Goal: Complete application form: Complete application form

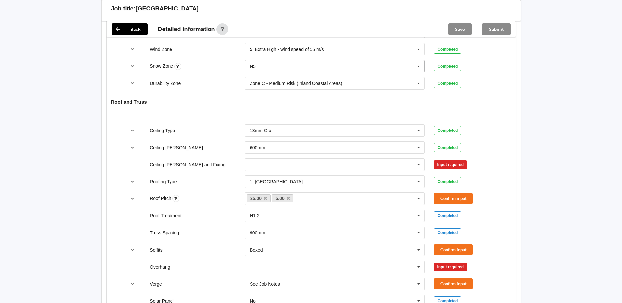
scroll to position [361, 0]
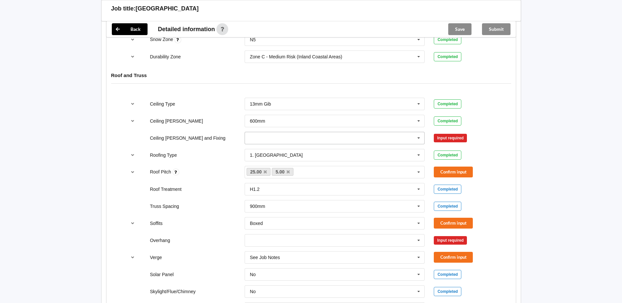
click at [418, 136] on icon at bounding box center [419, 138] width 10 height 12
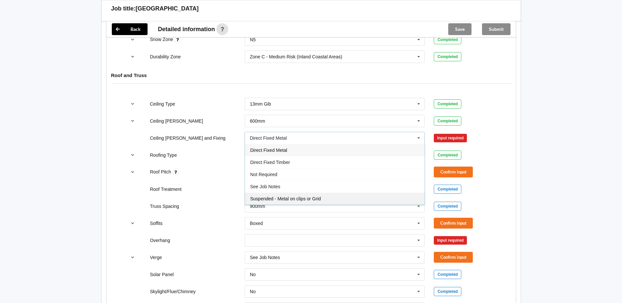
click at [306, 200] on span "Suspended - Metal on clips or Grid" at bounding box center [285, 198] width 71 height 5
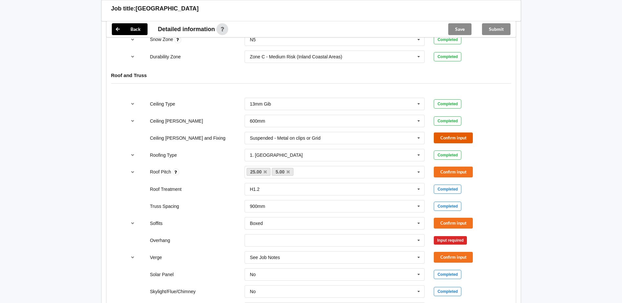
click at [447, 140] on button "Confirm input" at bounding box center [453, 138] width 39 height 11
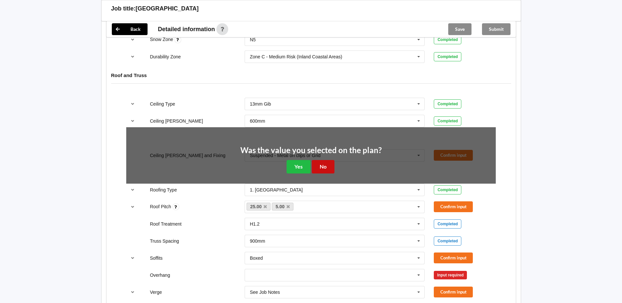
click at [315, 168] on button "No" at bounding box center [323, 166] width 23 height 13
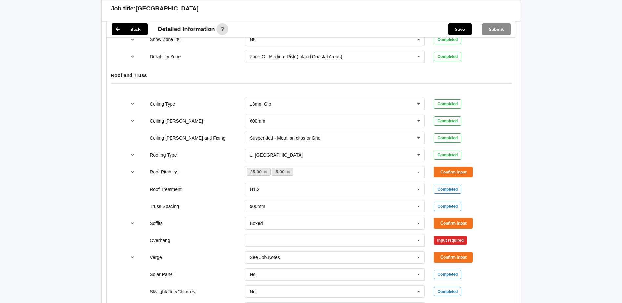
click at [132, 175] on button "reference-toggle" at bounding box center [132, 172] width 13 height 12
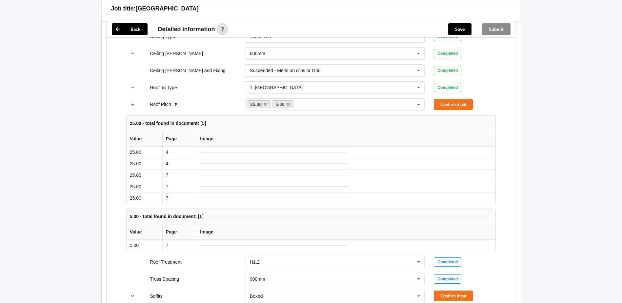
scroll to position [426, 0]
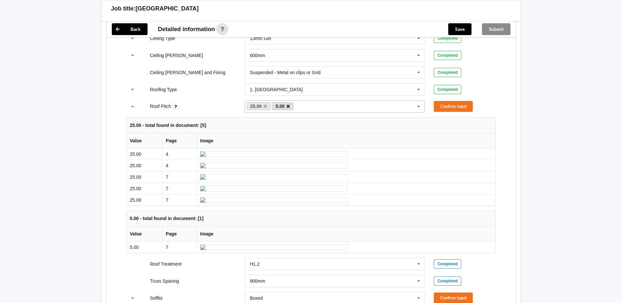
click at [289, 108] on icon at bounding box center [288, 106] width 3 height 4
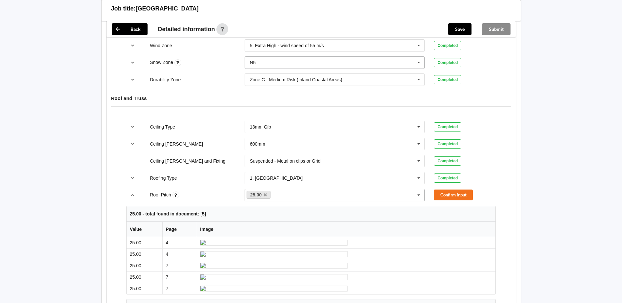
scroll to position [361, 0]
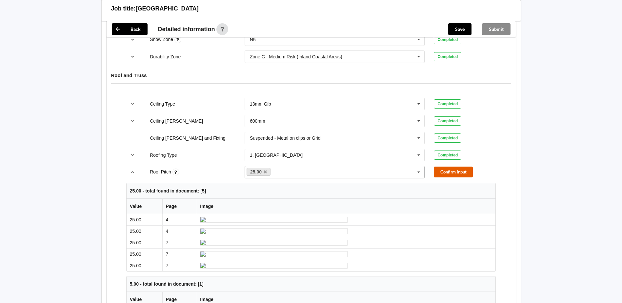
click at [445, 175] on button "Confirm input" at bounding box center [453, 172] width 39 height 11
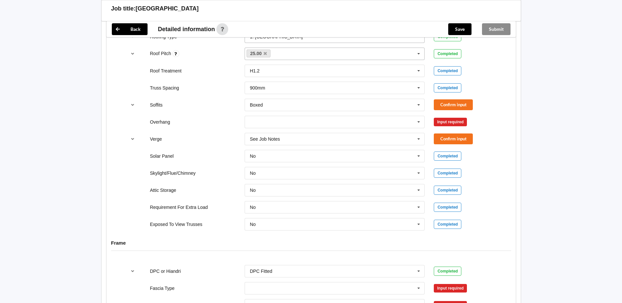
scroll to position [492, 0]
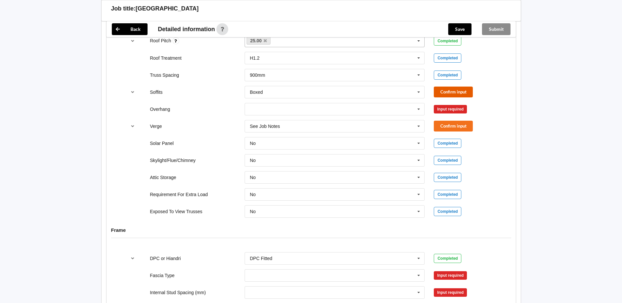
click at [451, 93] on button "Confirm input" at bounding box center [453, 92] width 39 height 11
click at [419, 111] on icon at bounding box center [419, 109] width 10 height 12
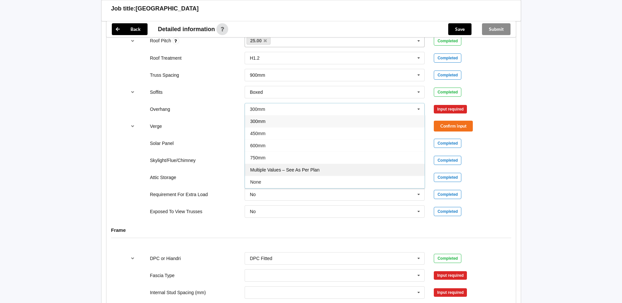
click at [354, 168] on div "Multiple Values – See As Per Plan" at bounding box center [335, 170] width 180 height 12
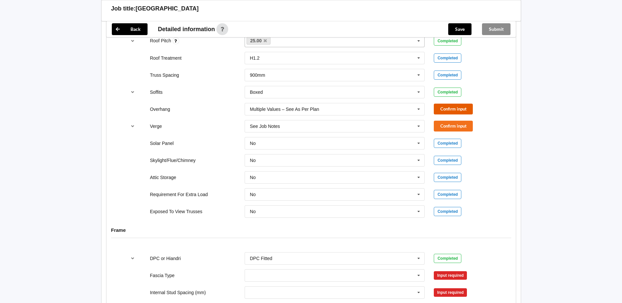
click at [446, 109] on button "Confirm input" at bounding box center [453, 109] width 39 height 11
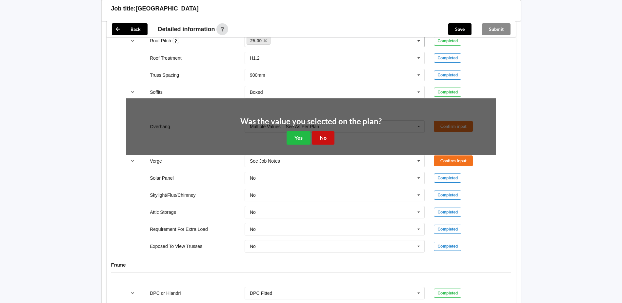
click at [323, 139] on button "No" at bounding box center [323, 137] width 23 height 13
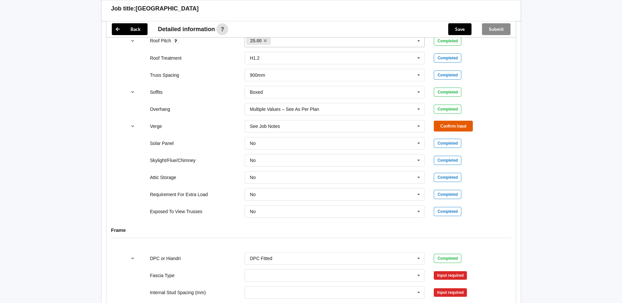
click at [441, 124] on button "Confirm input" at bounding box center [453, 126] width 39 height 11
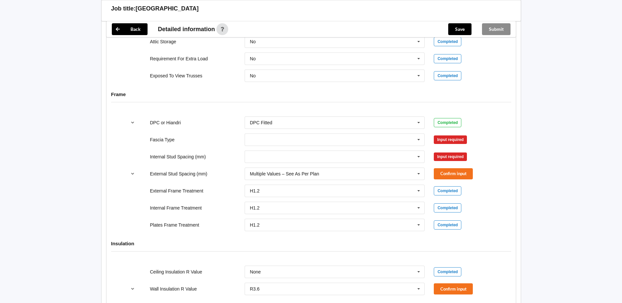
scroll to position [689, 0]
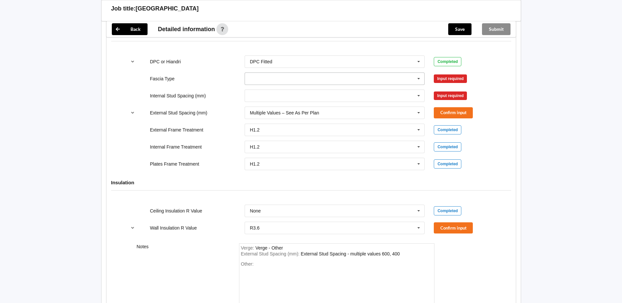
click at [420, 79] on icon at bounding box center [419, 79] width 10 height 12
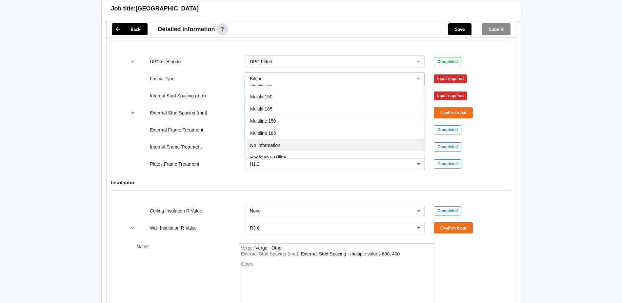
click at [282, 145] on div "No Information" at bounding box center [335, 145] width 180 height 12
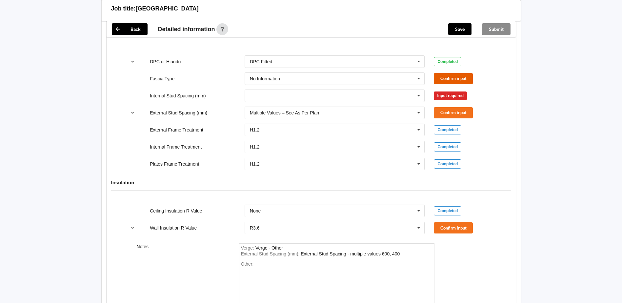
click at [455, 81] on button "Confirm input" at bounding box center [453, 78] width 39 height 11
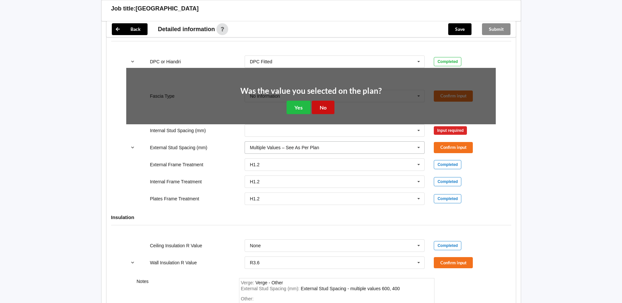
drag, startPoint x: 322, startPoint y: 107, endPoint x: 326, endPoint y: 108, distance: 3.8
click at [323, 108] on button "No" at bounding box center [323, 107] width 23 height 13
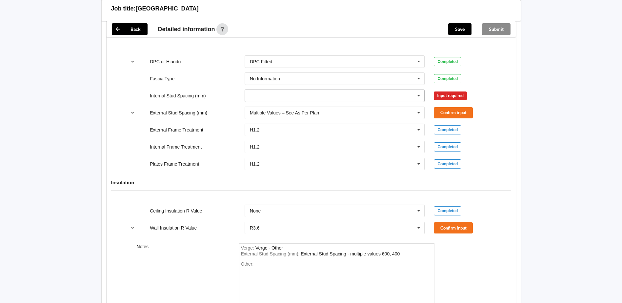
click at [419, 96] on icon at bounding box center [419, 96] width 10 height 12
click at [323, 167] on div "Multiple Values – See As Per Plan" at bounding box center [335, 168] width 180 height 12
click at [445, 98] on button "Confirm input" at bounding box center [453, 95] width 39 height 11
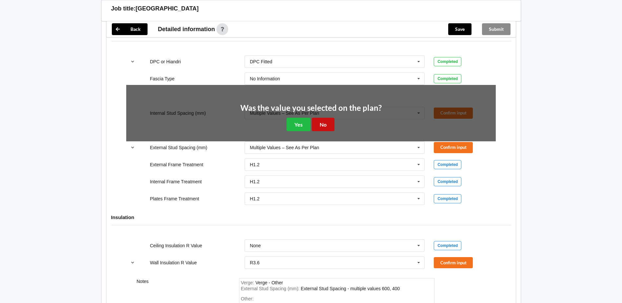
click at [315, 126] on button "No" at bounding box center [323, 124] width 23 height 13
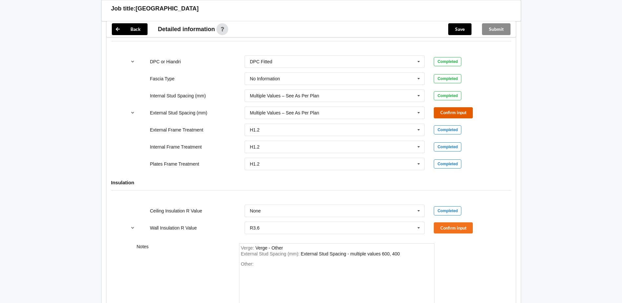
click at [450, 114] on button "Confirm input" at bounding box center [453, 112] width 39 height 11
click at [448, 231] on button "Confirm input" at bounding box center [453, 227] width 39 height 11
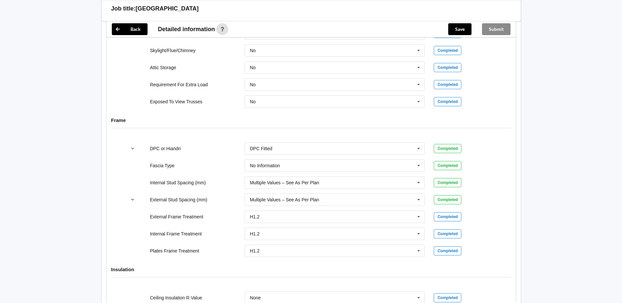
scroll to position [525, 0]
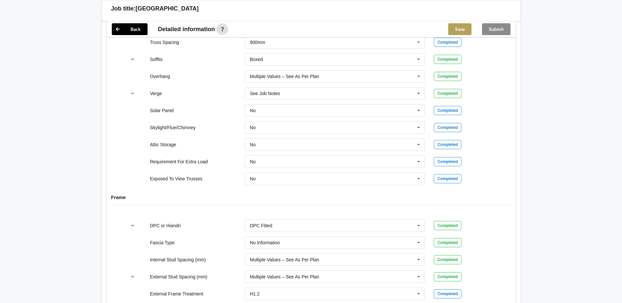
click at [461, 32] on button "Save" at bounding box center [459, 29] width 23 height 12
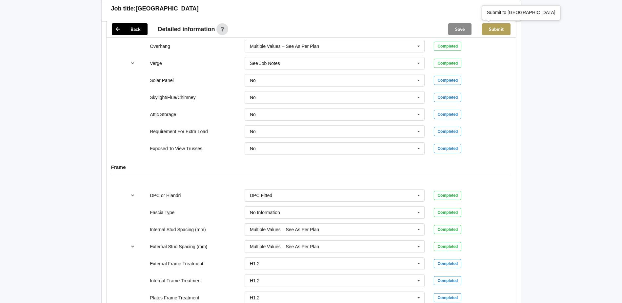
click at [497, 29] on button "Submit" at bounding box center [496, 29] width 29 height 12
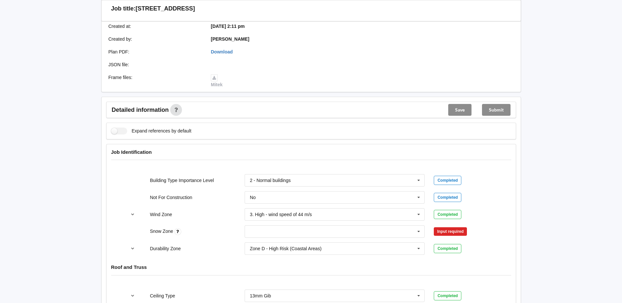
scroll to position [197, 0]
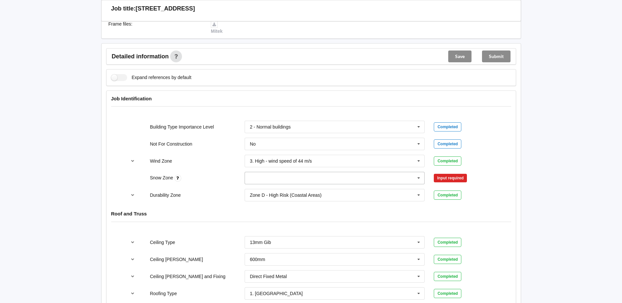
click at [420, 180] on icon at bounding box center [419, 178] width 10 height 12
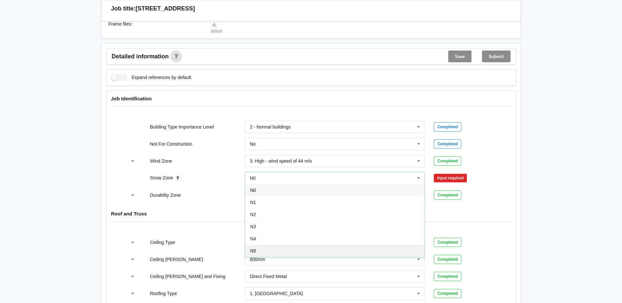
click at [294, 250] on div "N5" at bounding box center [335, 251] width 180 height 12
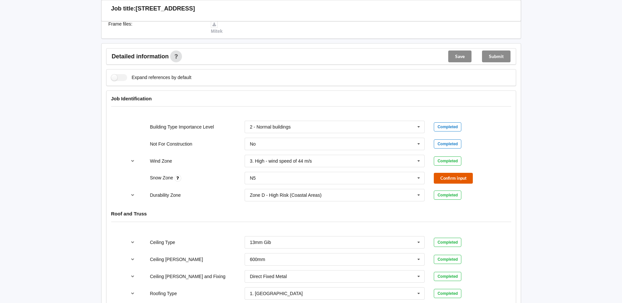
click at [449, 180] on button "Confirm input" at bounding box center [453, 178] width 39 height 11
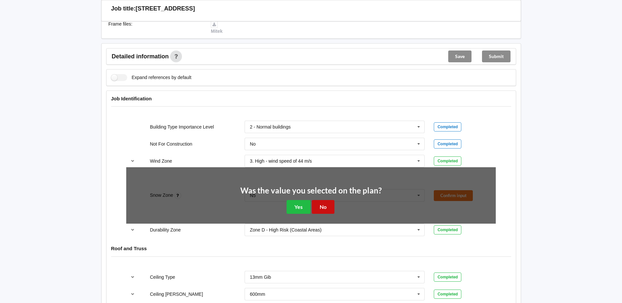
click at [318, 210] on button "No" at bounding box center [323, 206] width 23 height 13
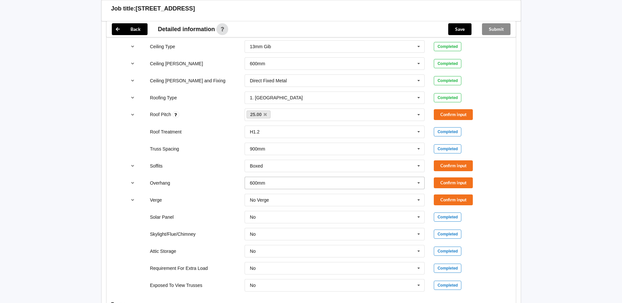
scroll to position [394, 0]
click at [451, 115] on button "Confirm input" at bounding box center [453, 113] width 39 height 11
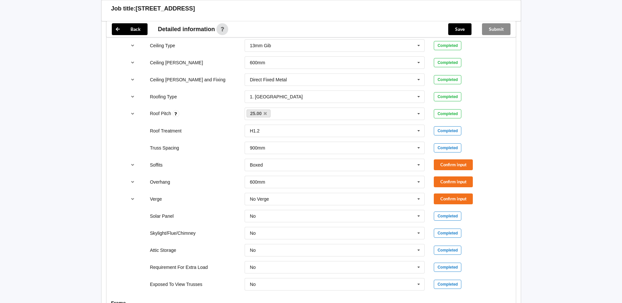
click at [439, 174] on div "Overhang 600mm 300mm 450mm 600mm 750mm Multiple Values – See As Per Plan None S…" at bounding box center [311, 182] width 379 height 22
click at [441, 166] on button "Confirm input" at bounding box center [453, 164] width 39 height 11
click at [440, 181] on button "Confirm input" at bounding box center [453, 181] width 39 height 11
click at [445, 196] on button "Confirm input" at bounding box center [453, 199] width 39 height 11
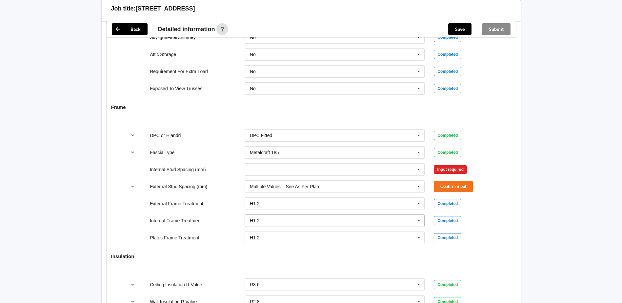
scroll to position [591, 0]
click at [418, 168] on icon at bounding box center [419, 169] width 10 height 12
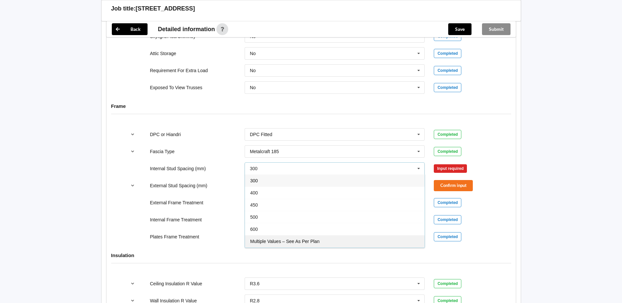
click at [325, 242] on div "Multiple Values – See As Per Plan" at bounding box center [335, 241] width 180 height 12
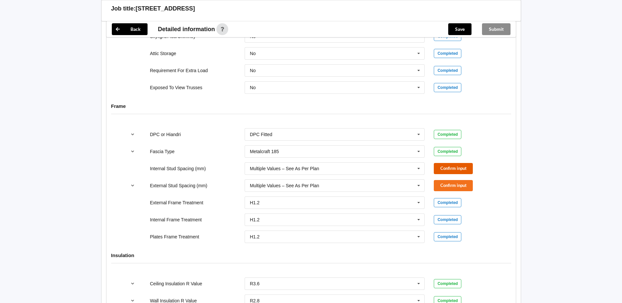
click at [452, 169] on button "Confirm input" at bounding box center [453, 168] width 39 height 11
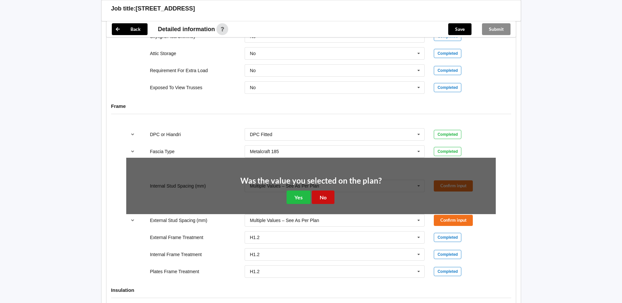
click at [321, 201] on button "No" at bounding box center [323, 197] width 23 height 13
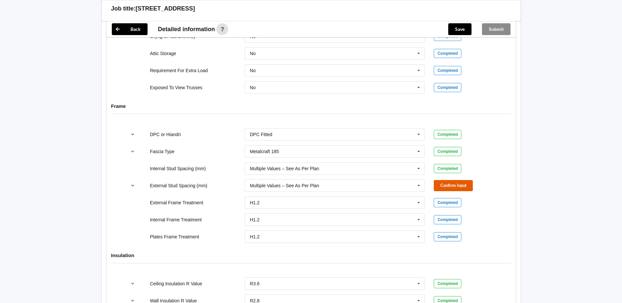
click at [447, 183] on button "Confirm input" at bounding box center [453, 185] width 39 height 11
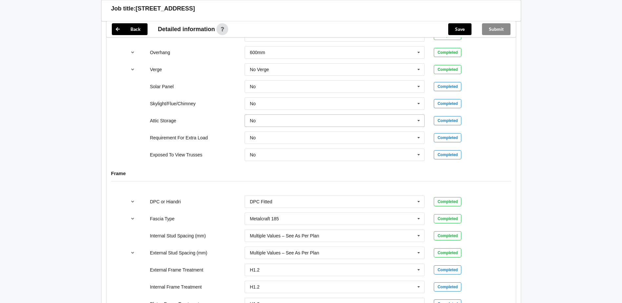
scroll to position [482, 0]
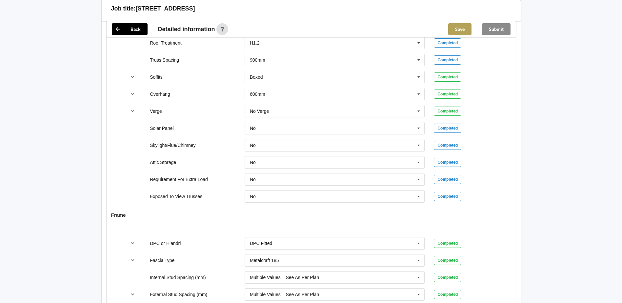
click at [456, 31] on button "Save" at bounding box center [459, 29] width 23 height 12
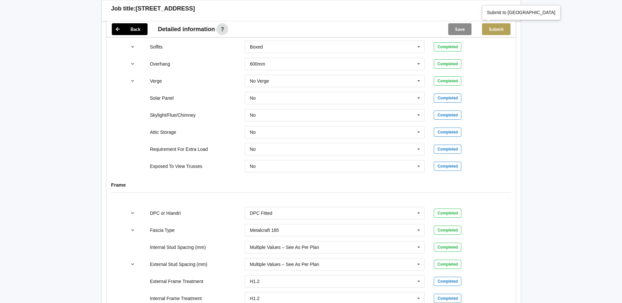
click at [493, 29] on button "Submit" at bounding box center [496, 29] width 29 height 12
